Goal: Task Accomplishment & Management: Manage account settings

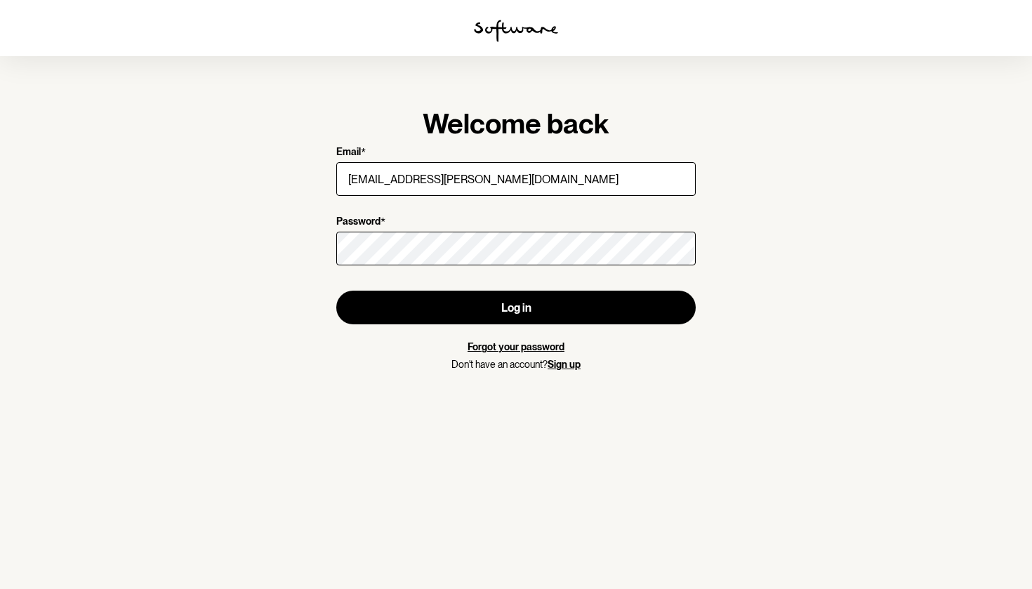
type input "[EMAIL_ADDRESS][PERSON_NAME][DOMAIN_NAME]"
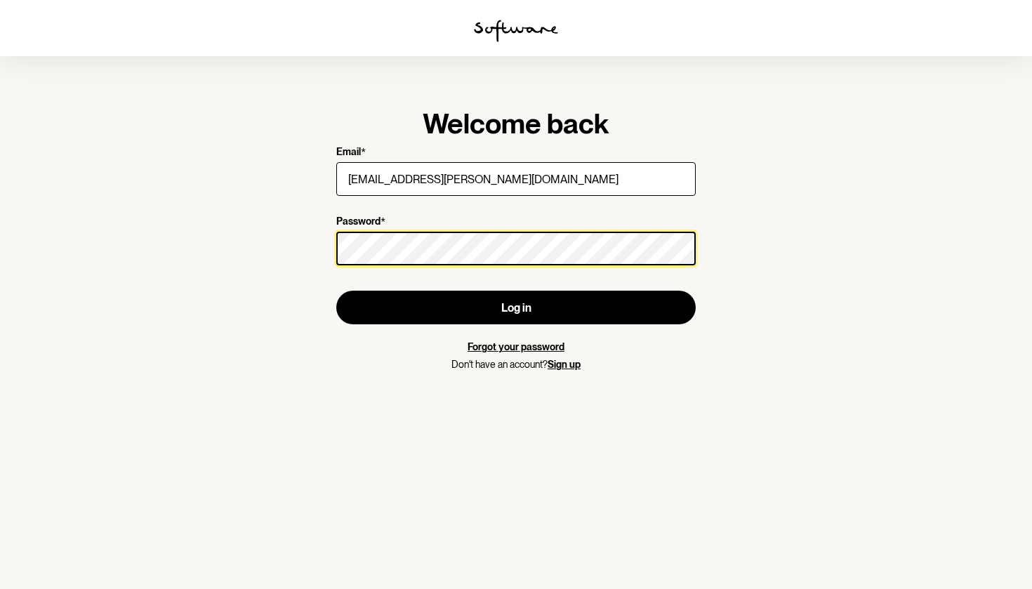
click at [516, 307] on button "Log in" at bounding box center [515, 308] width 359 height 34
click at [314, 245] on div "Welcome back Email * [EMAIL_ADDRESS][PERSON_NAME][DOMAIN_NAME] Password * Log i…" at bounding box center [516, 238] width 404 height 309
click at [516, 307] on button "Log in" at bounding box center [515, 308] width 359 height 34
